Goal: Navigation & Orientation: Find specific page/section

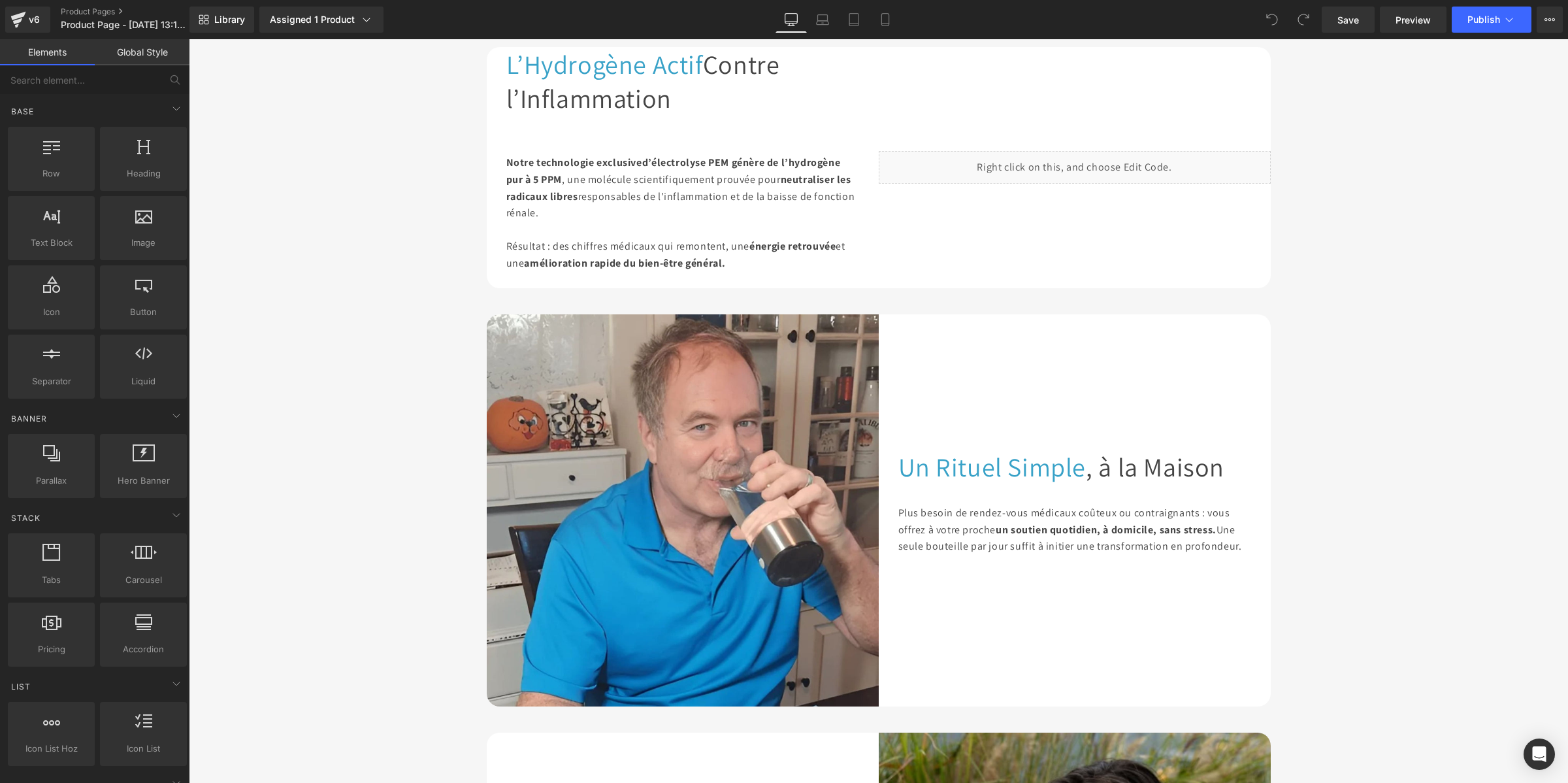
scroll to position [1552, 0]
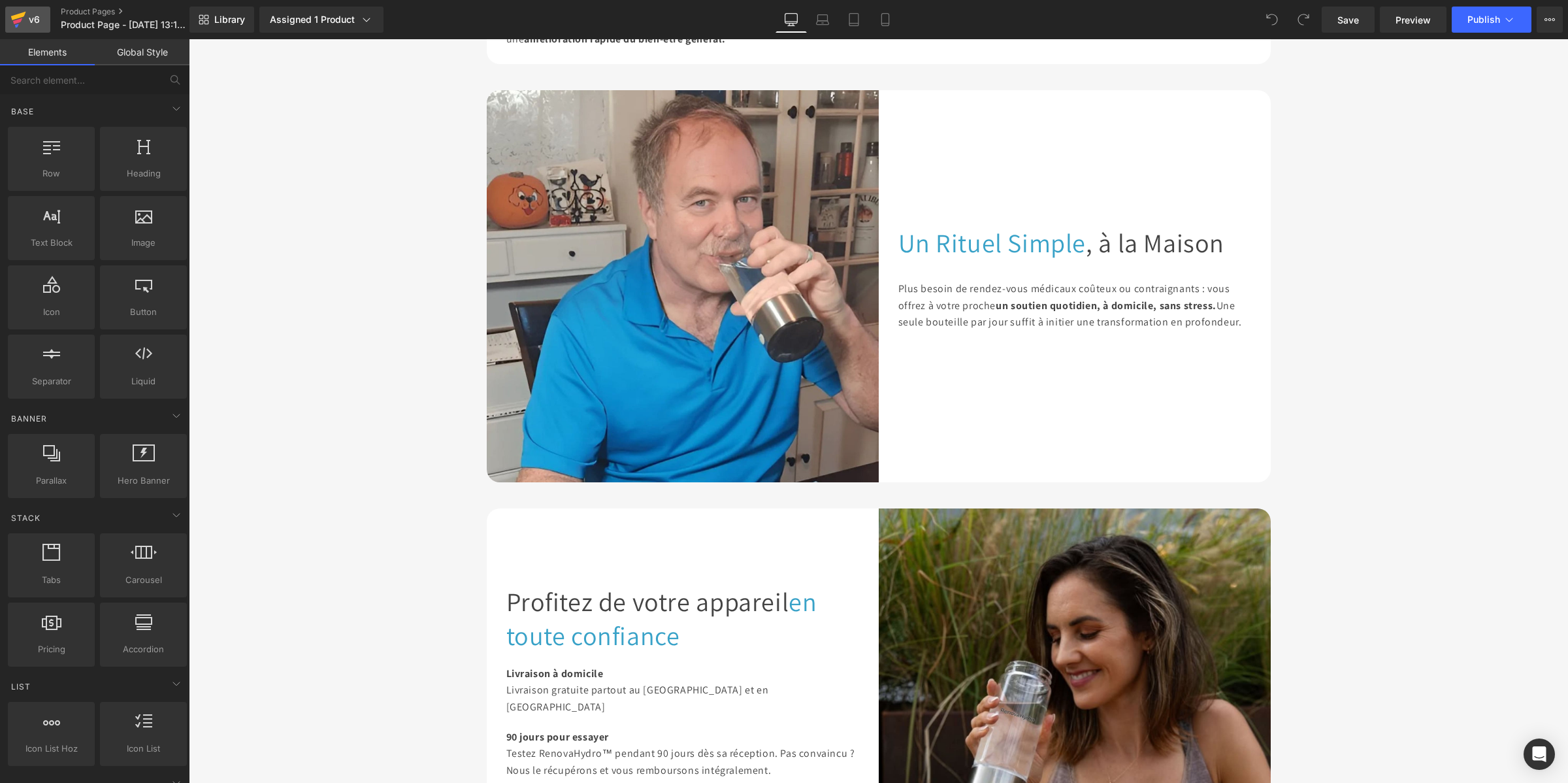
click at [26, 18] on div "v6" at bounding box center [34, 19] width 16 height 17
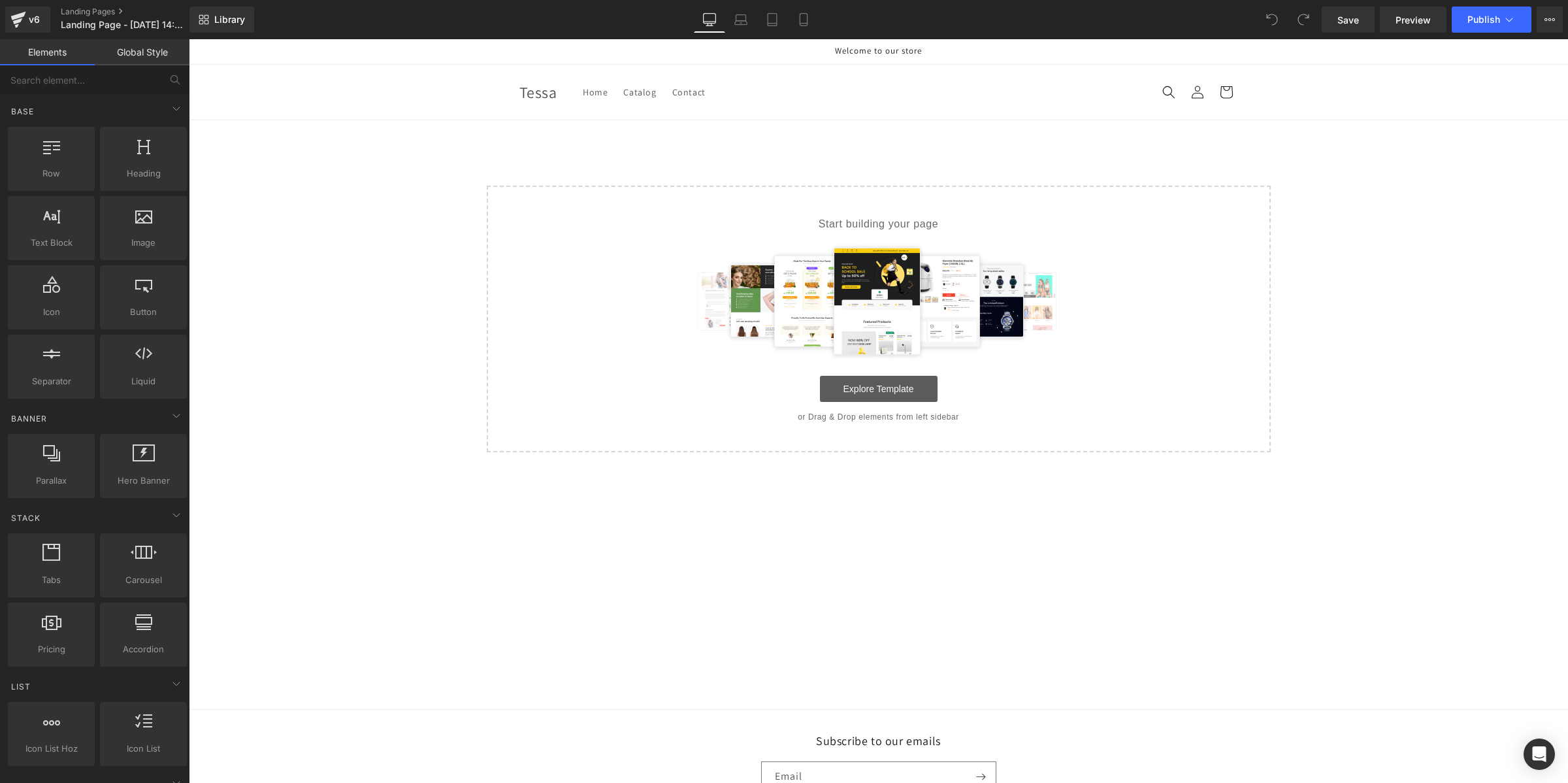
click at [858, 384] on link "Explore Template" at bounding box center [879, 388] width 118 height 26
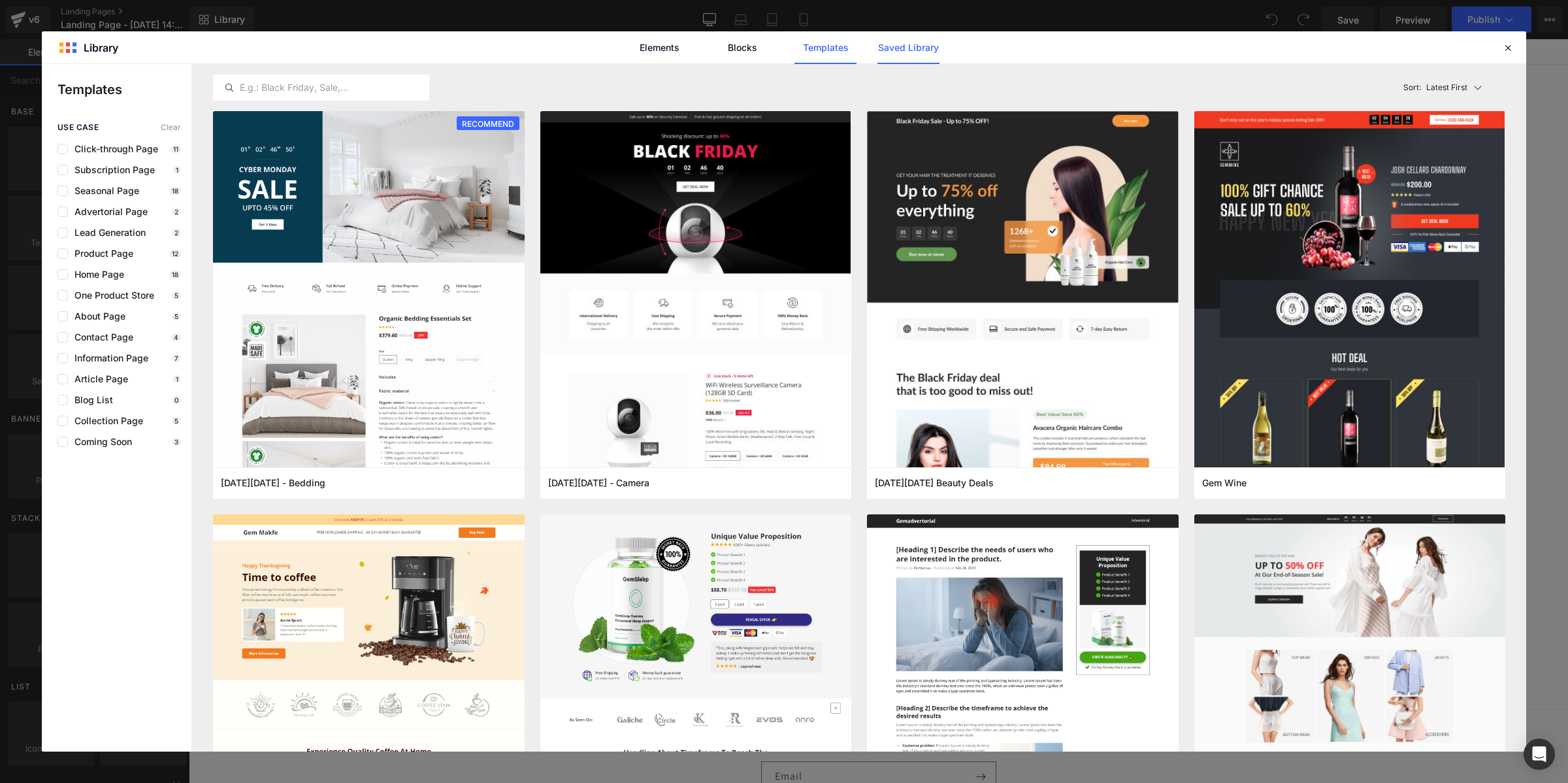
click at [918, 53] on link "Saved Library" at bounding box center [908, 48] width 62 height 33
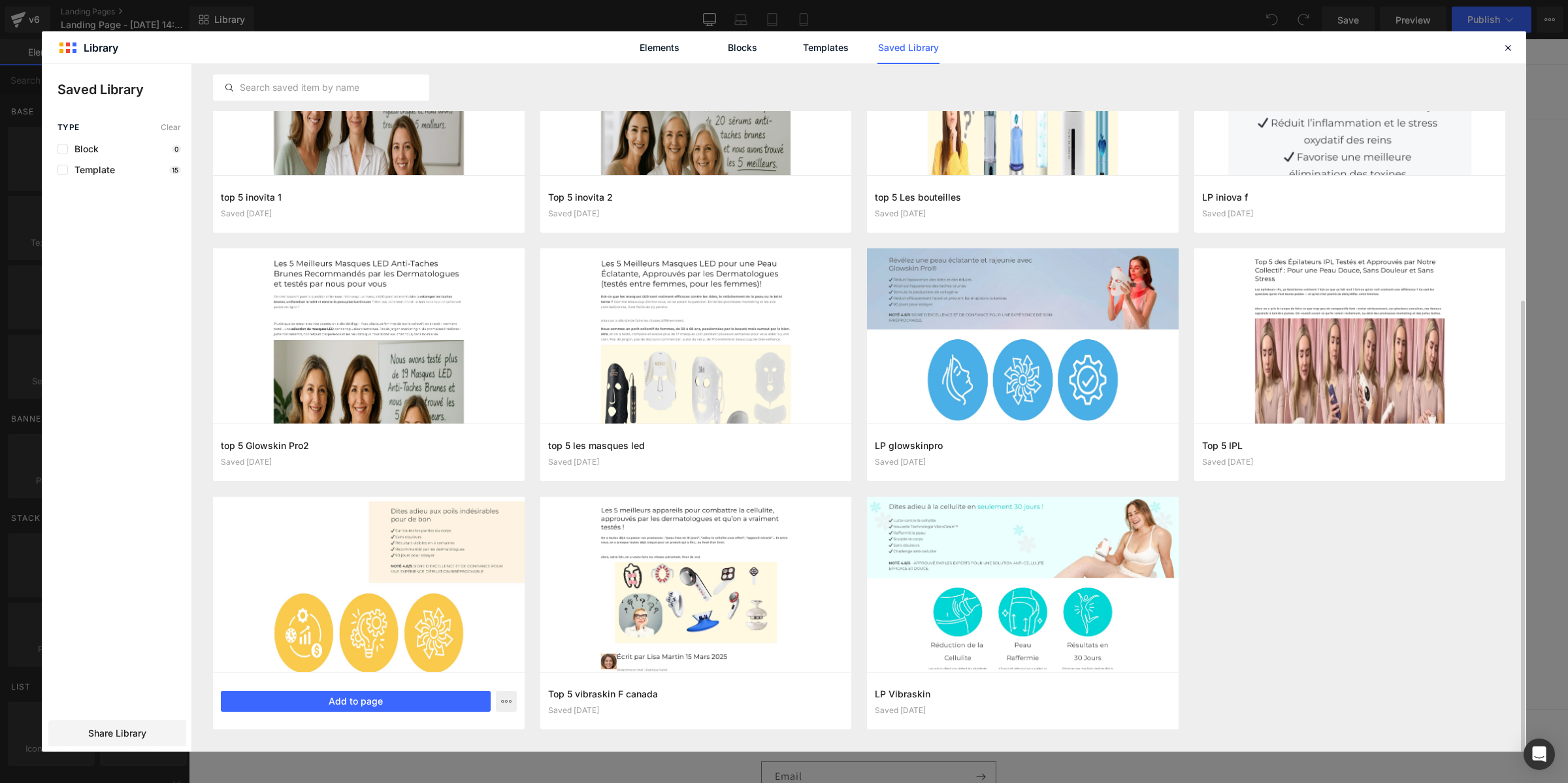
scroll to position [356, 0]
